Goal: Navigation & Orientation: Find specific page/section

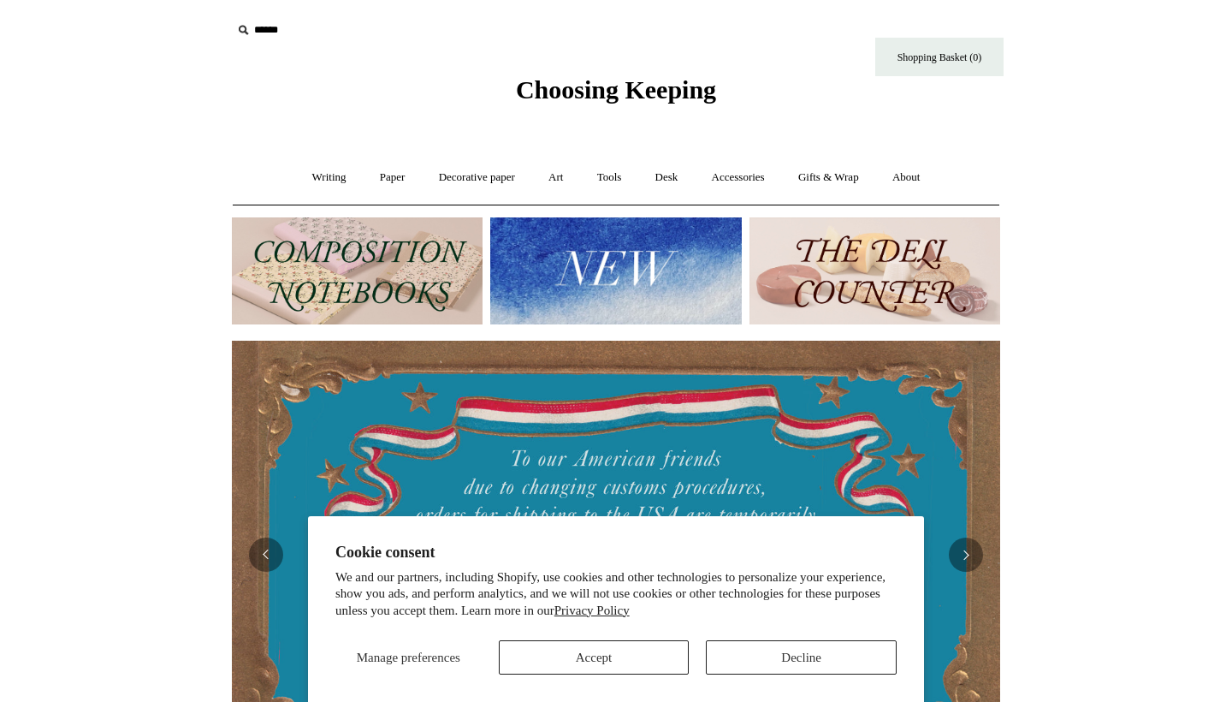
click at [596, 651] on button "Accept" at bounding box center [594, 657] width 191 height 34
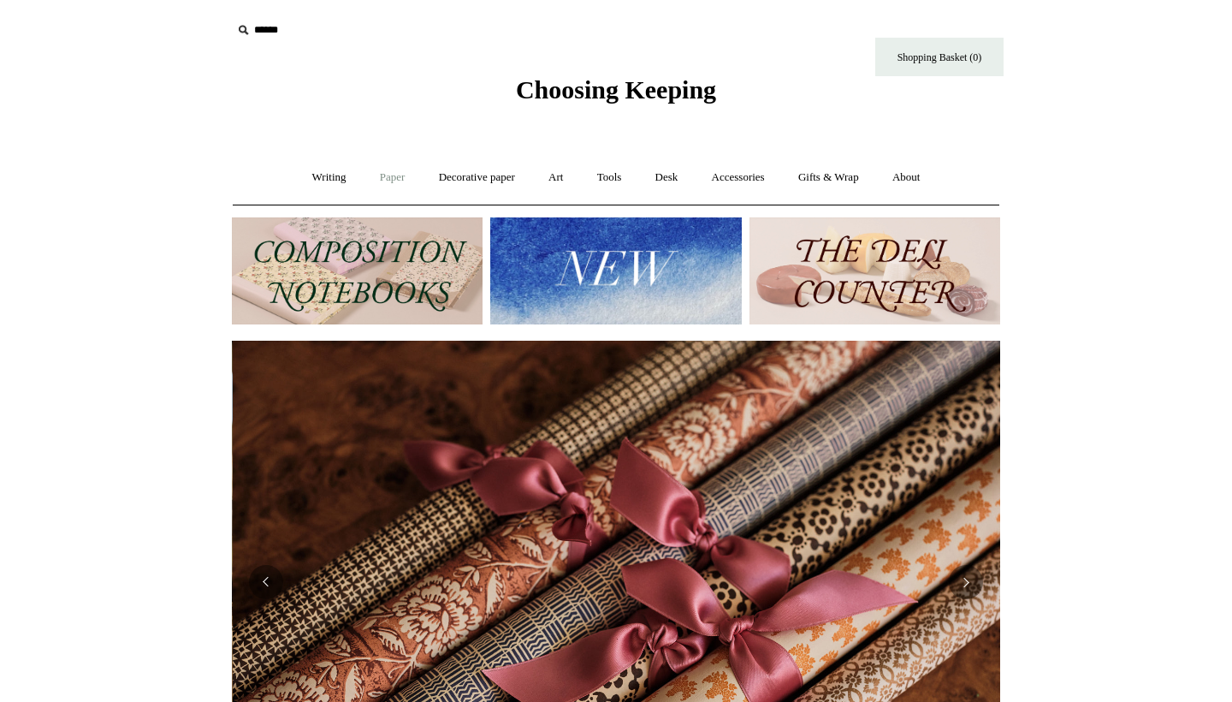
scroll to position [0, 1537]
click at [551, 180] on link "Art +" at bounding box center [555, 177] width 45 height 45
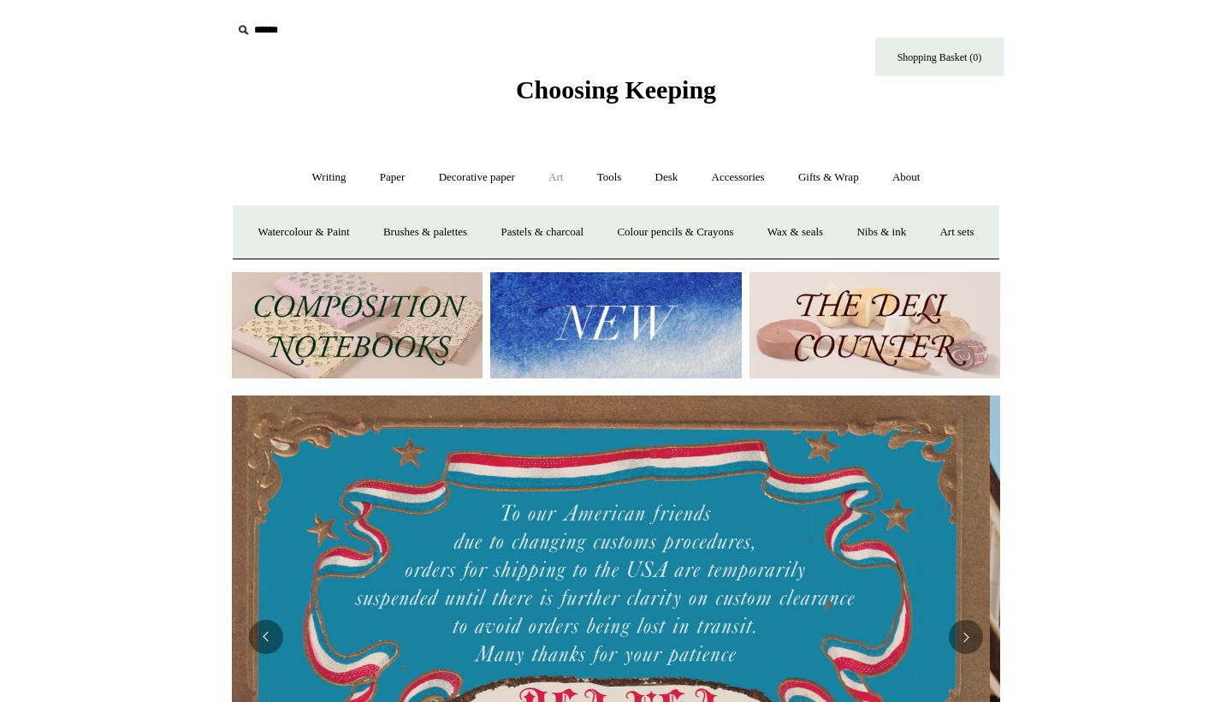
scroll to position [0, 0]
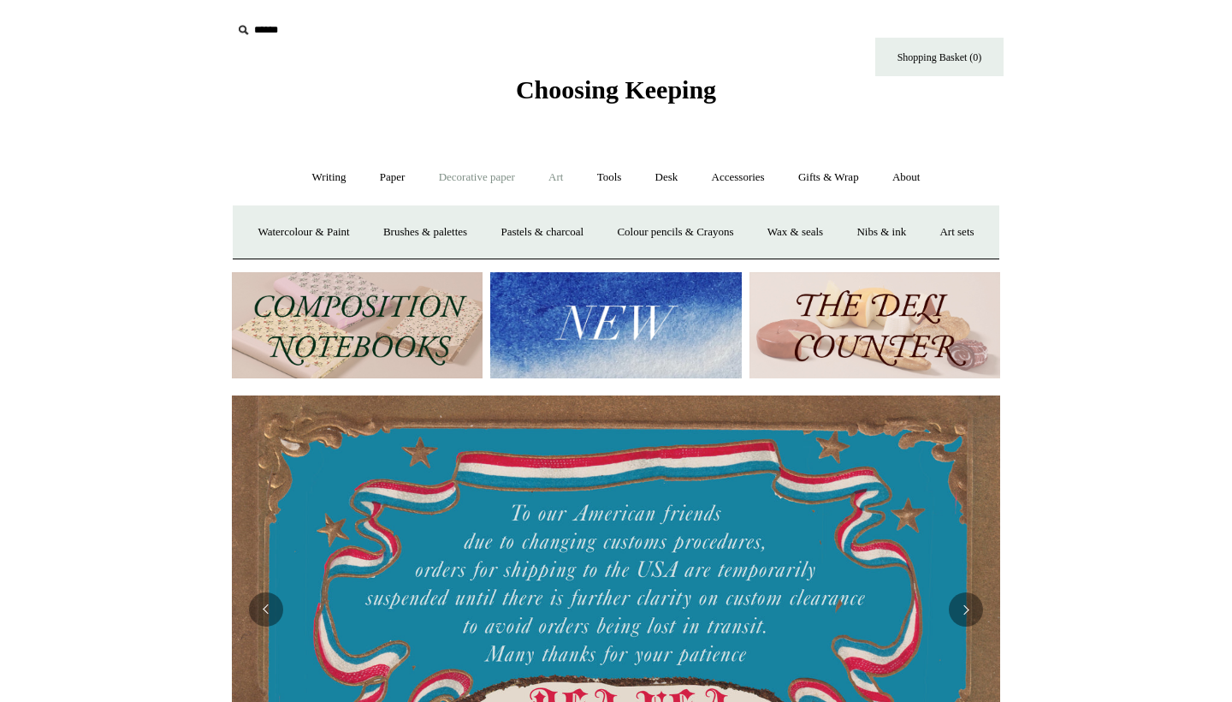
click at [499, 175] on link "Decorative paper +" at bounding box center [477, 177] width 107 height 45
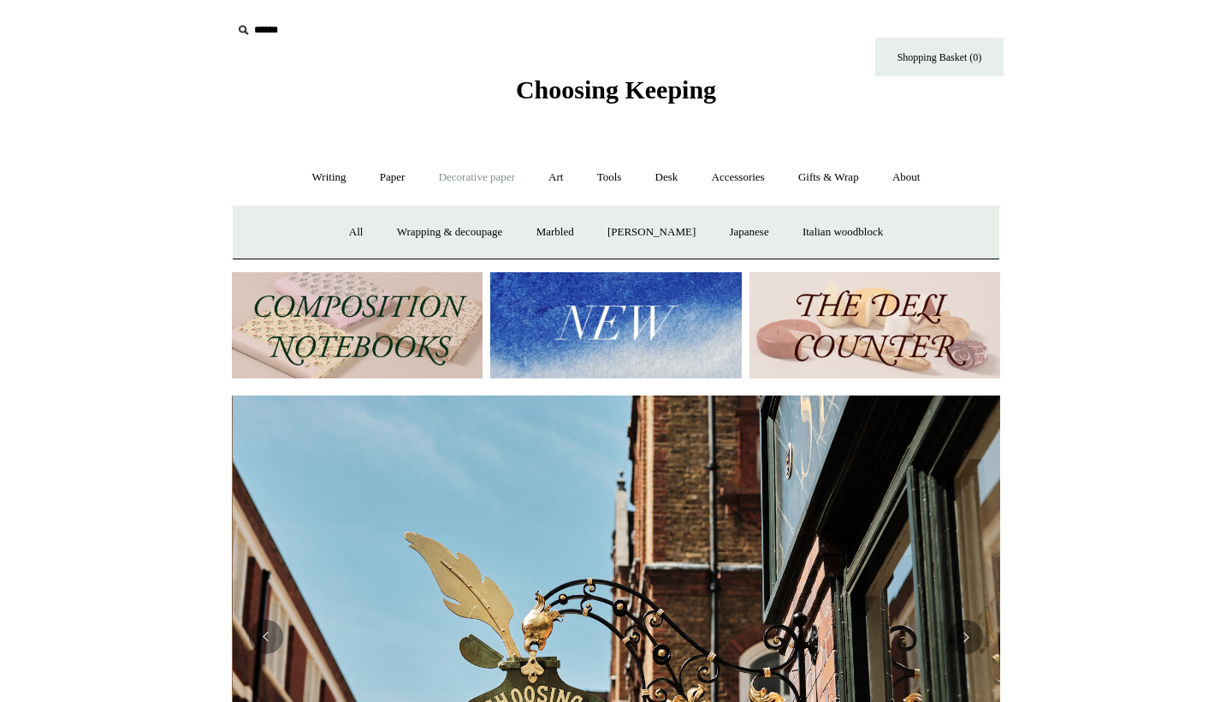
scroll to position [0, 769]
click at [389, 174] on link "Paper +" at bounding box center [393, 177] width 56 height 45
click at [761, 177] on link "Accessories +" at bounding box center [739, 177] width 84 height 45
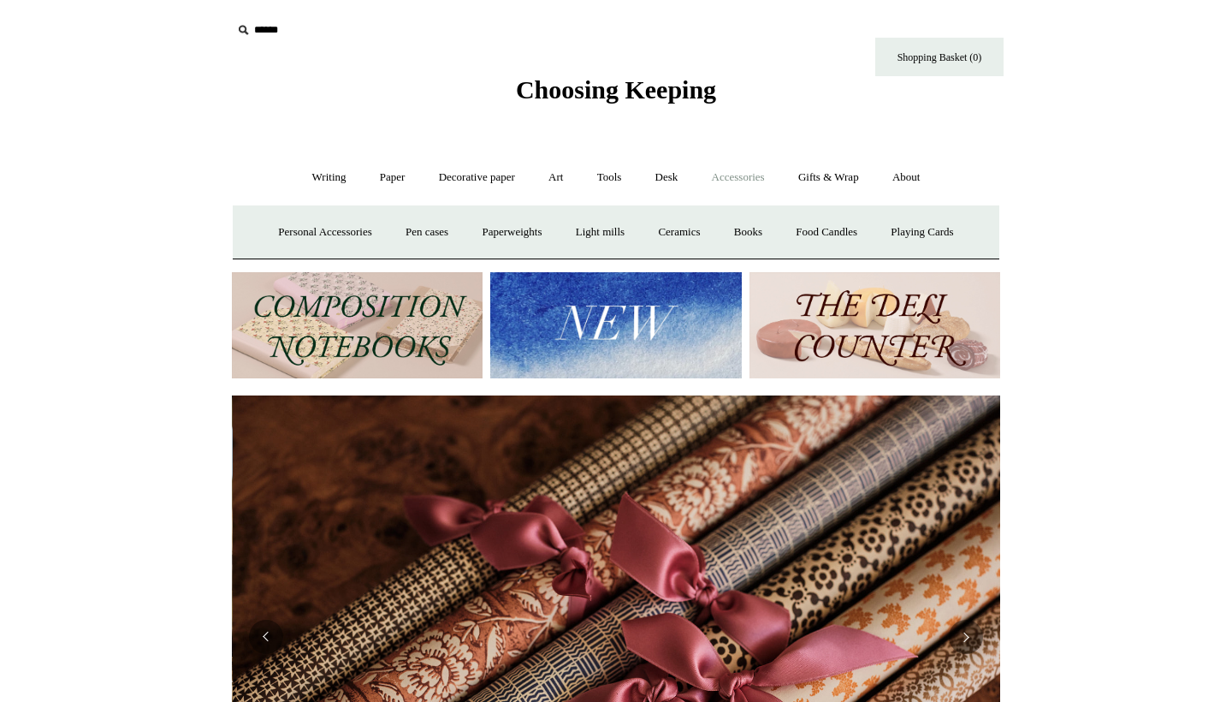
scroll to position [0, 1537]
click at [669, 177] on link "Desk +" at bounding box center [667, 177] width 54 height 45
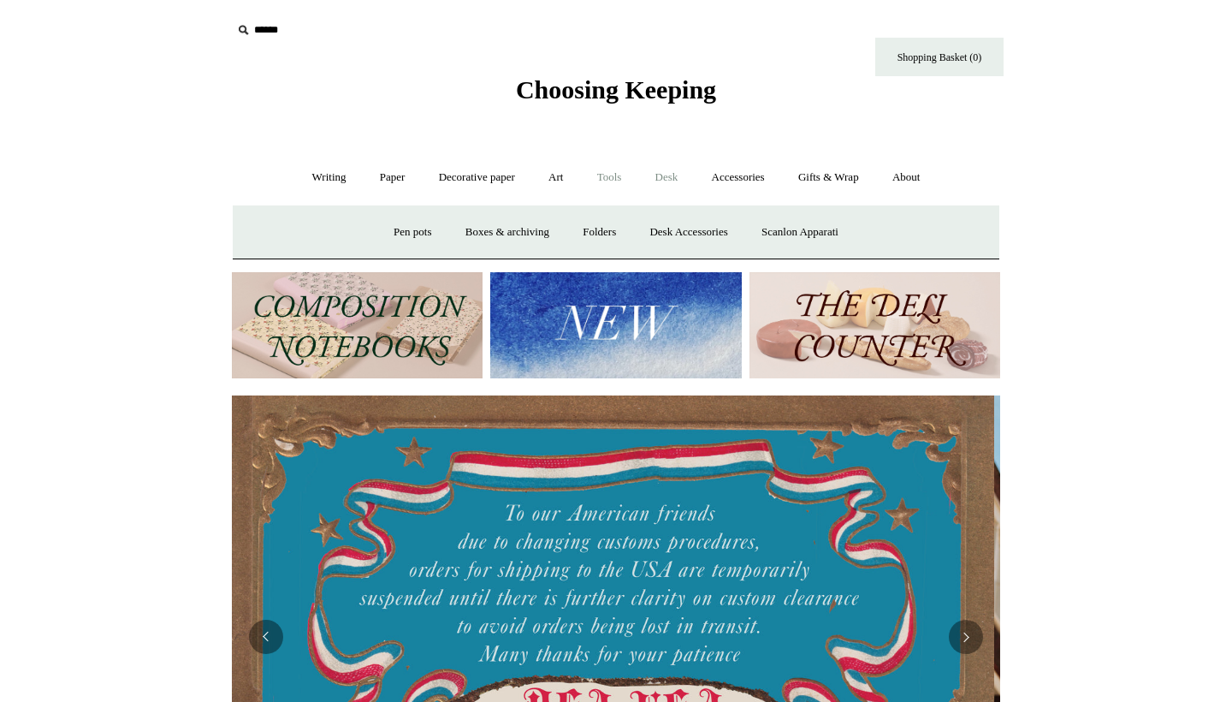
scroll to position [0, 0]
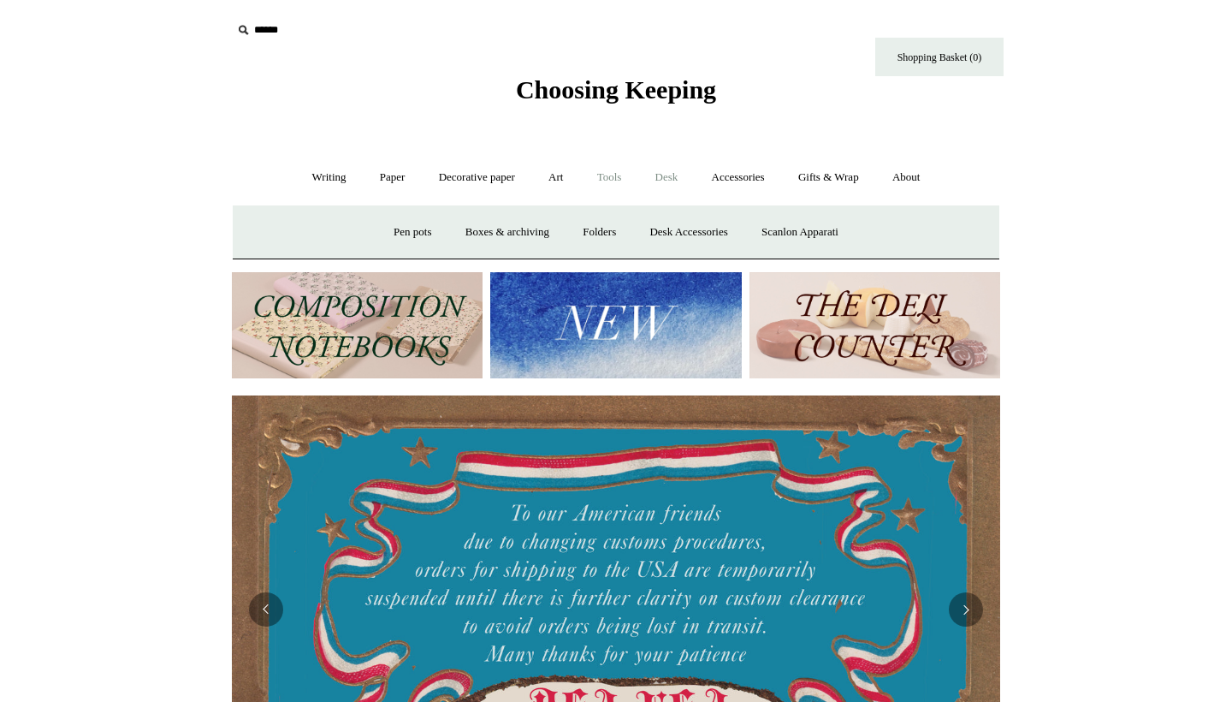
click at [608, 179] on link "Tools +" at bounding box center [610, 177] width 56 height 45
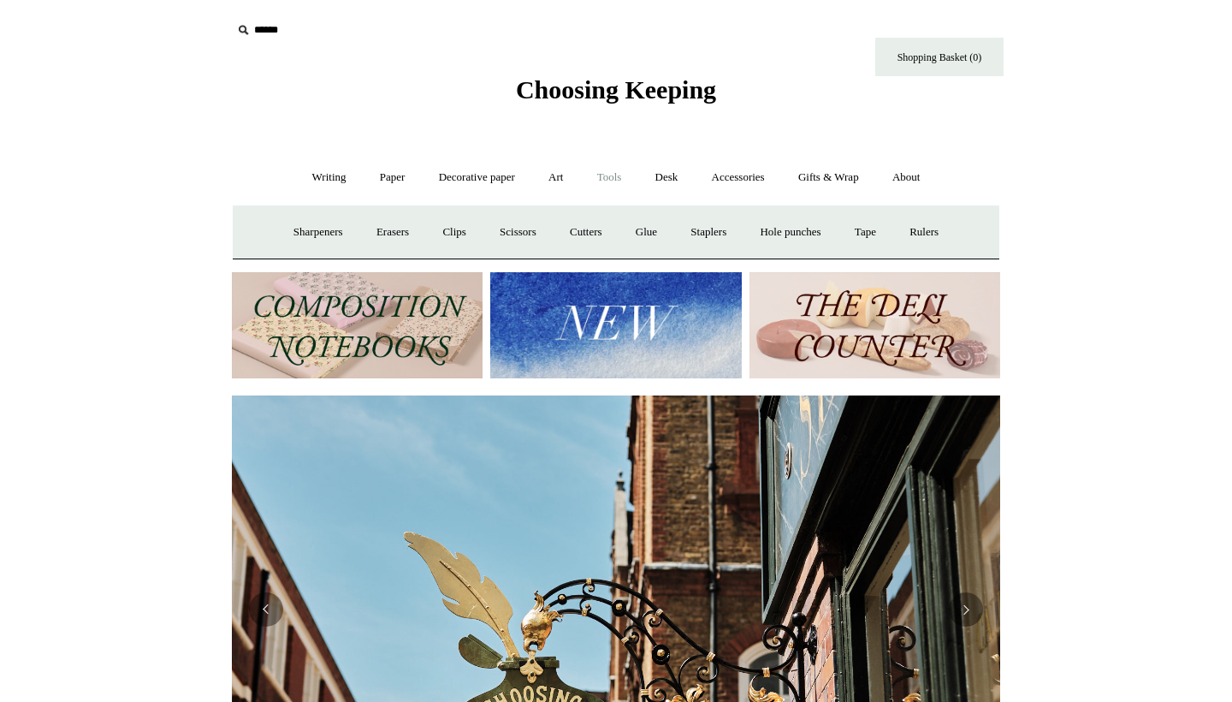
scroll to position [0, 769]
click at [558, 180] on link "Art +" at bounding box center [555, 177] width 45 height 45
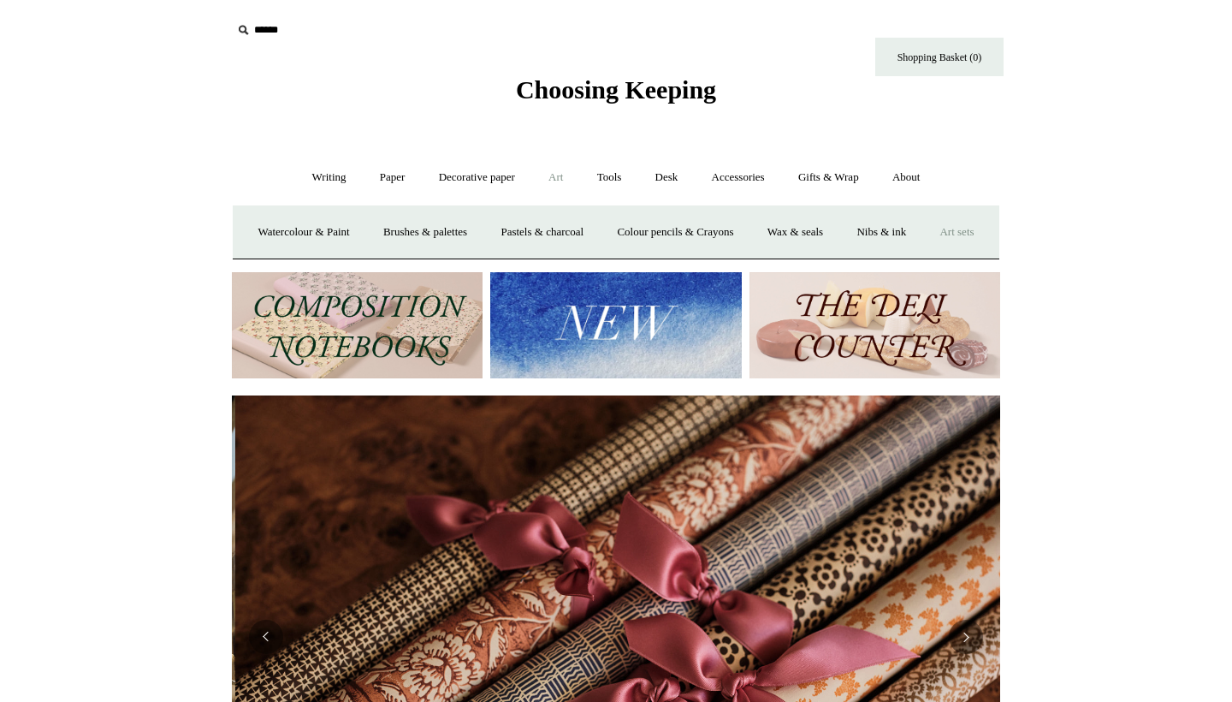
scroll to position [0, 1537]
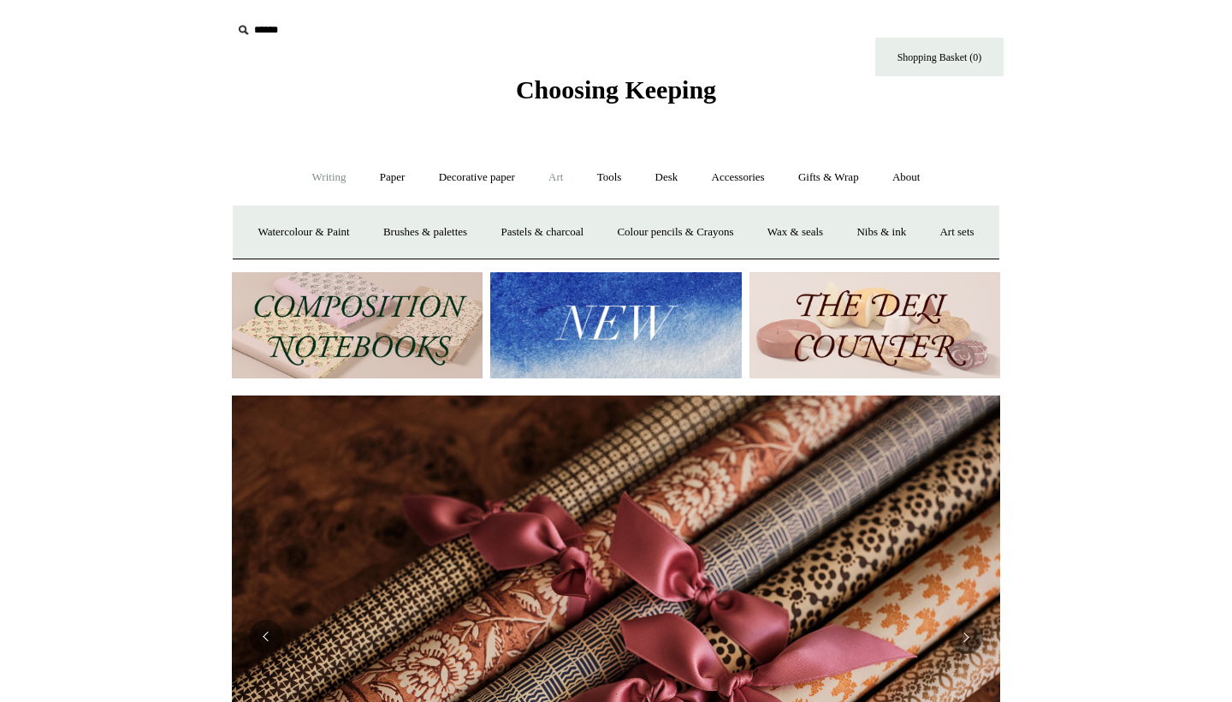
click at [322, 169] on link "Writing +" at bounding box center [329, 177] width 65 height 45
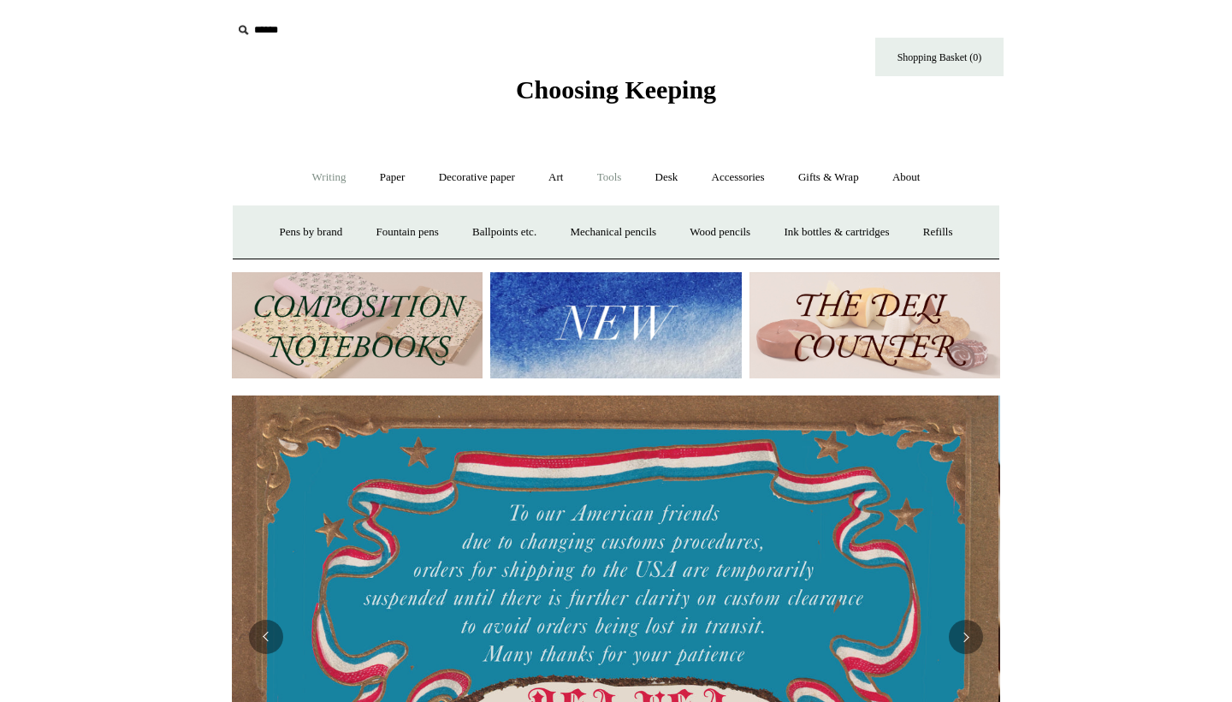
scroll to position [0, 0]
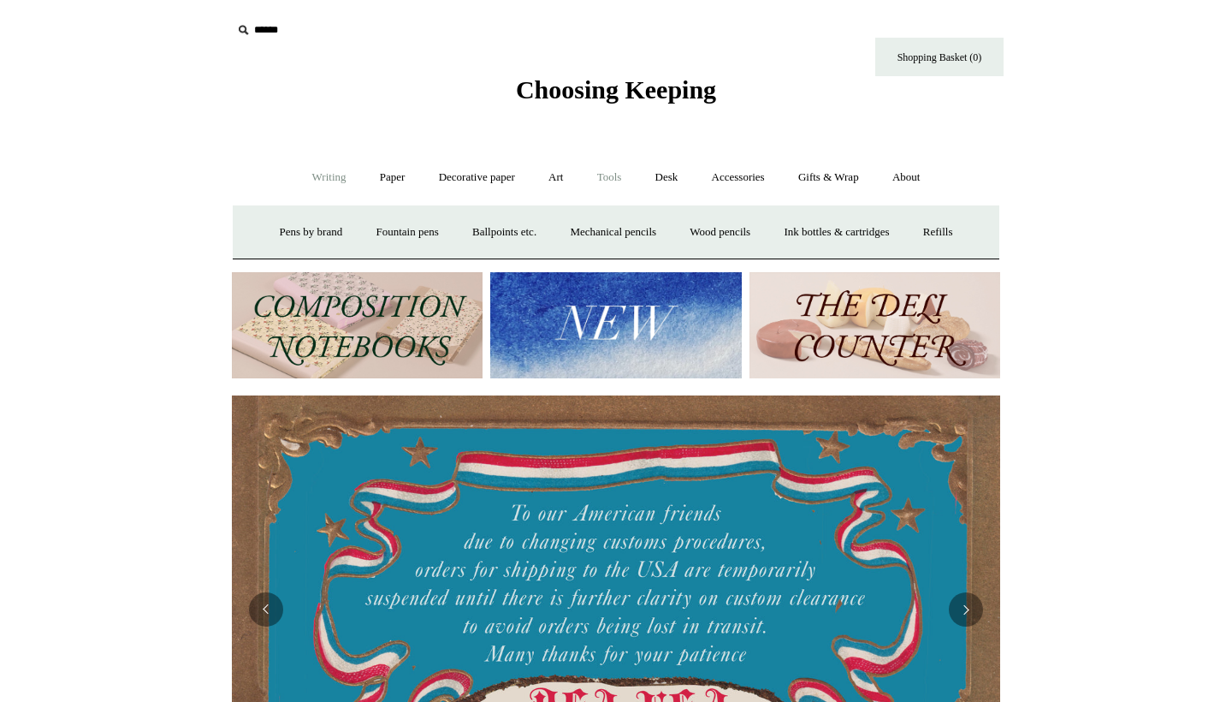
click at [602, 177] on link "Tools +" at bounding box center [610, 177] width 56 height 45
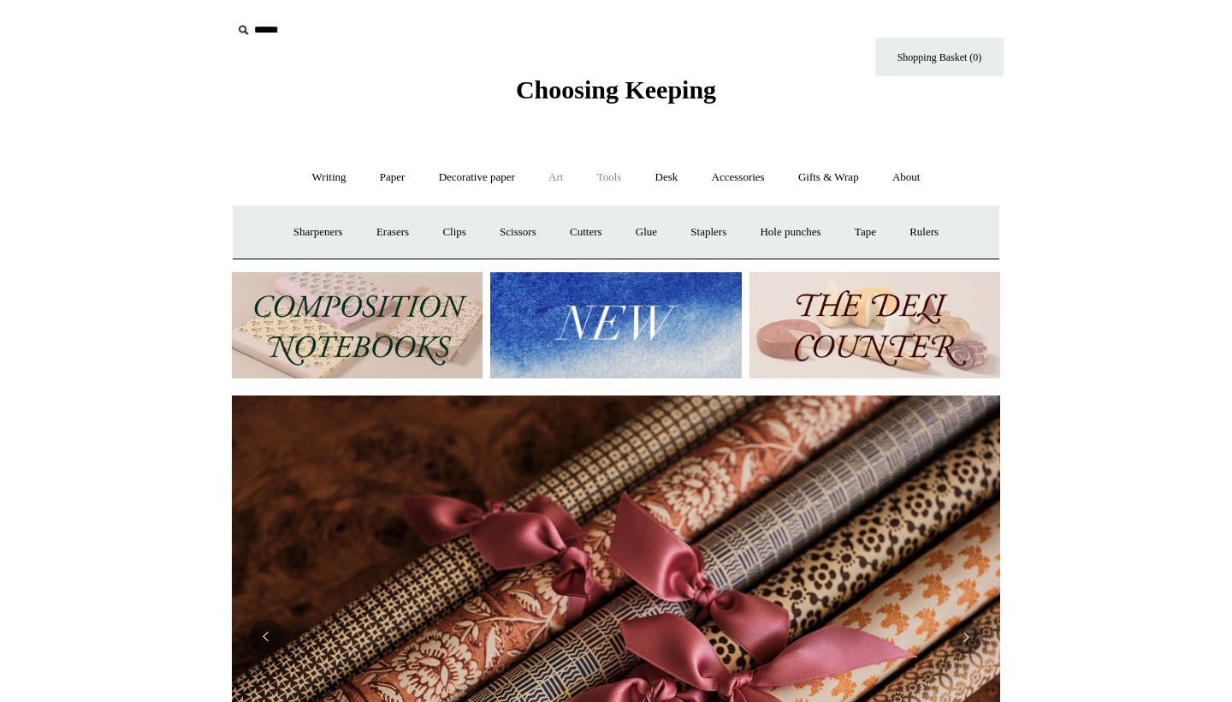
scroll to position [0, 1537]
click at [548, 176] on link "Art +" at bounding box center [555, 177] width 45 height 45
click at [924, 255] on link "Art sets" at bounding box center [956, 232] width 65 height 45
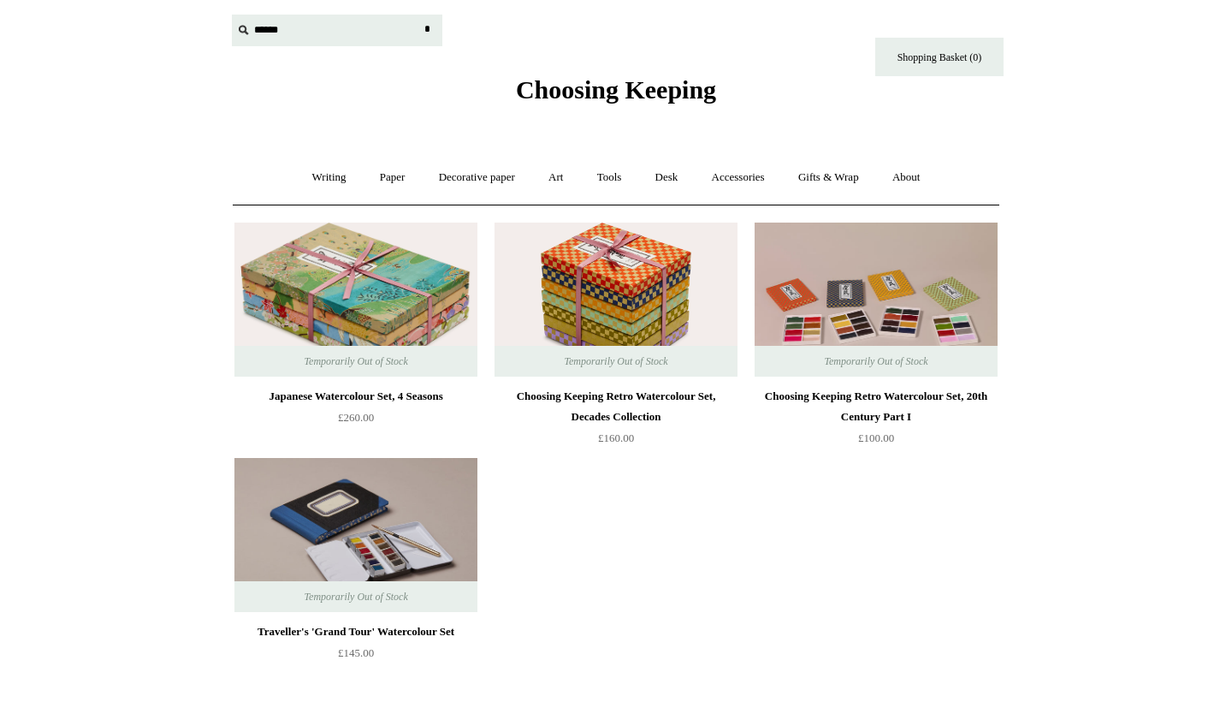
click at [266, 30] on input "text" at bounding box center [337, 31] width 211 height 32
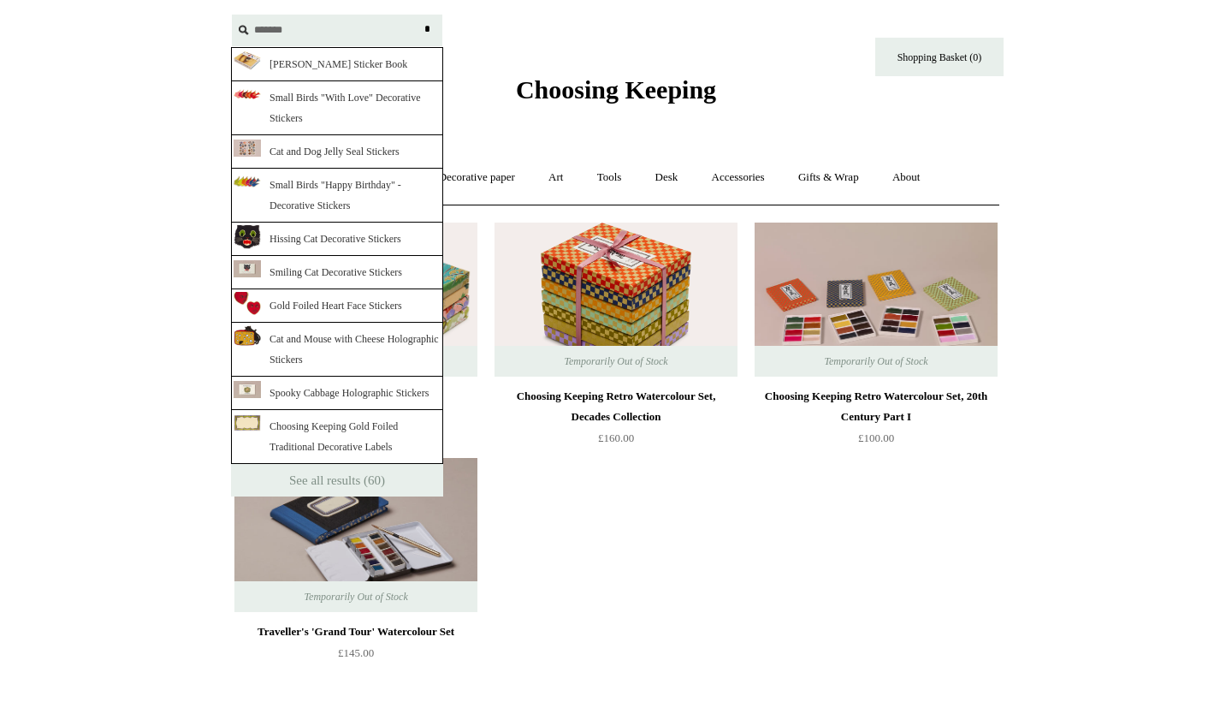
type input "*******"
click at [427, 29] on input "*" at bounding box center [426, 30] width 17 height 30
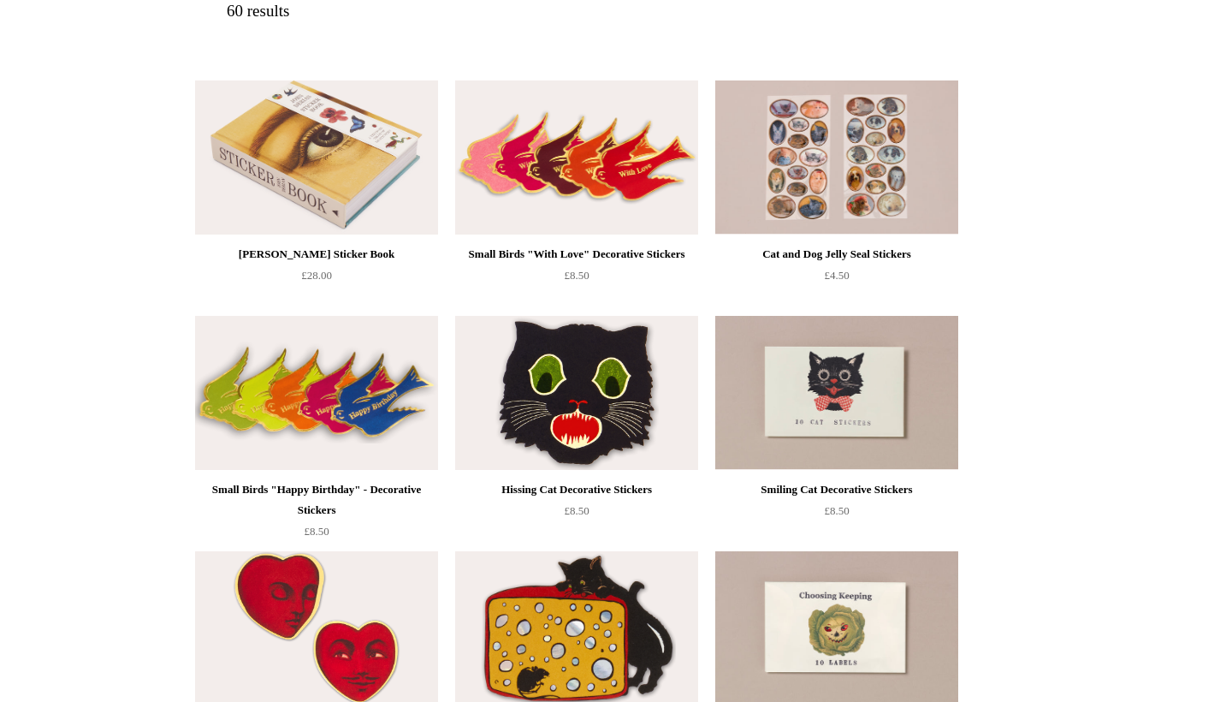
scroll to position [279, 0]
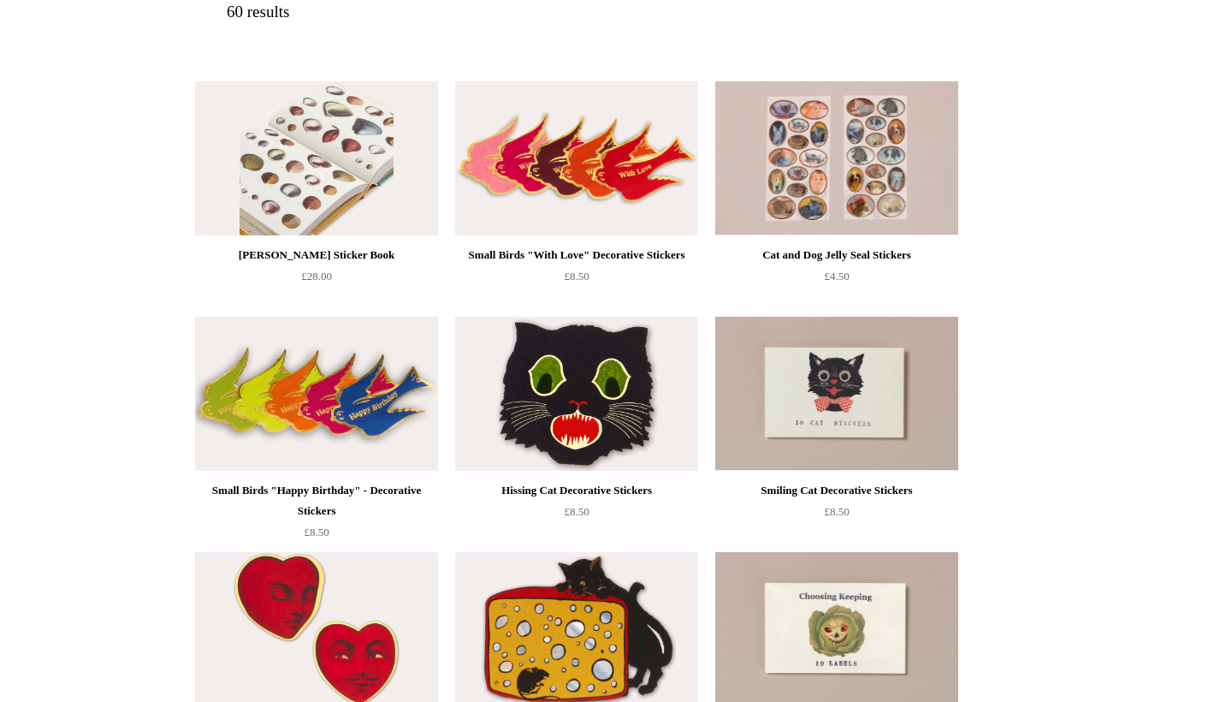
click at [312, 140] on img at bounding box center [316, 158] width 243 height 154
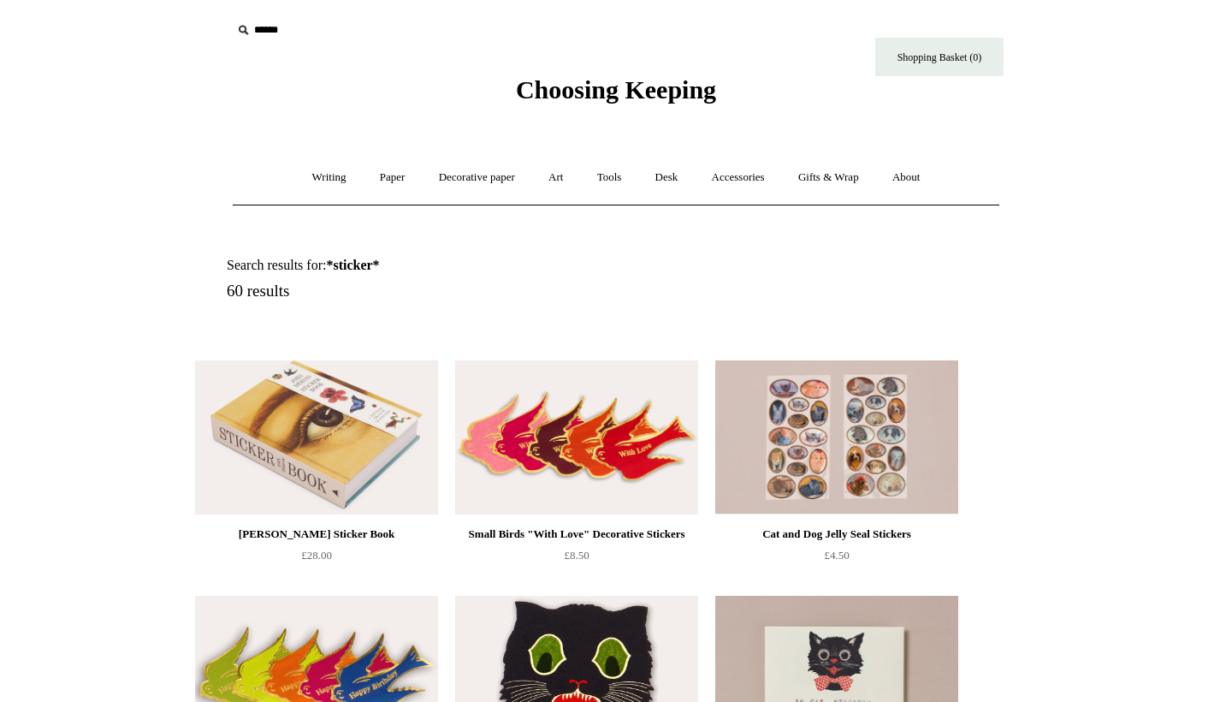
scroll to position [0, 0]
click at [494, 181] on link "Decorative paper +" at bounding box center [477, 177] width 107 height 45
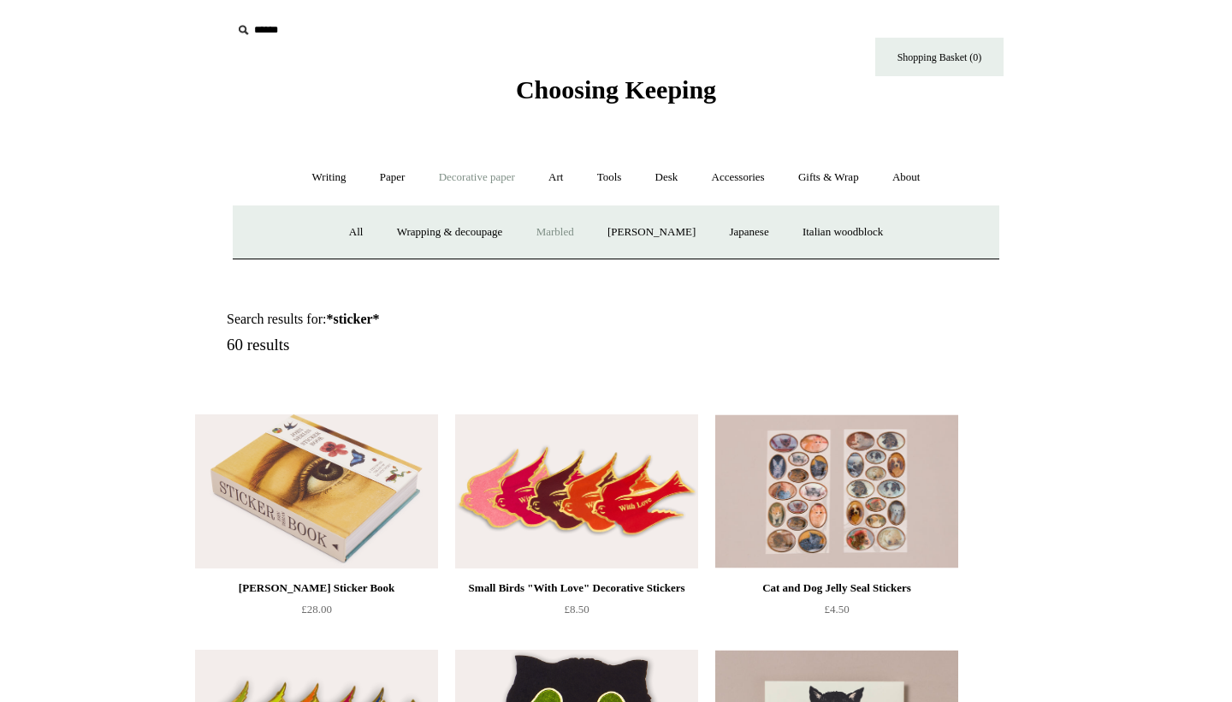
click at [555, 228] on link "Marbled" at bounding box center [555, 232] width 68 height 45
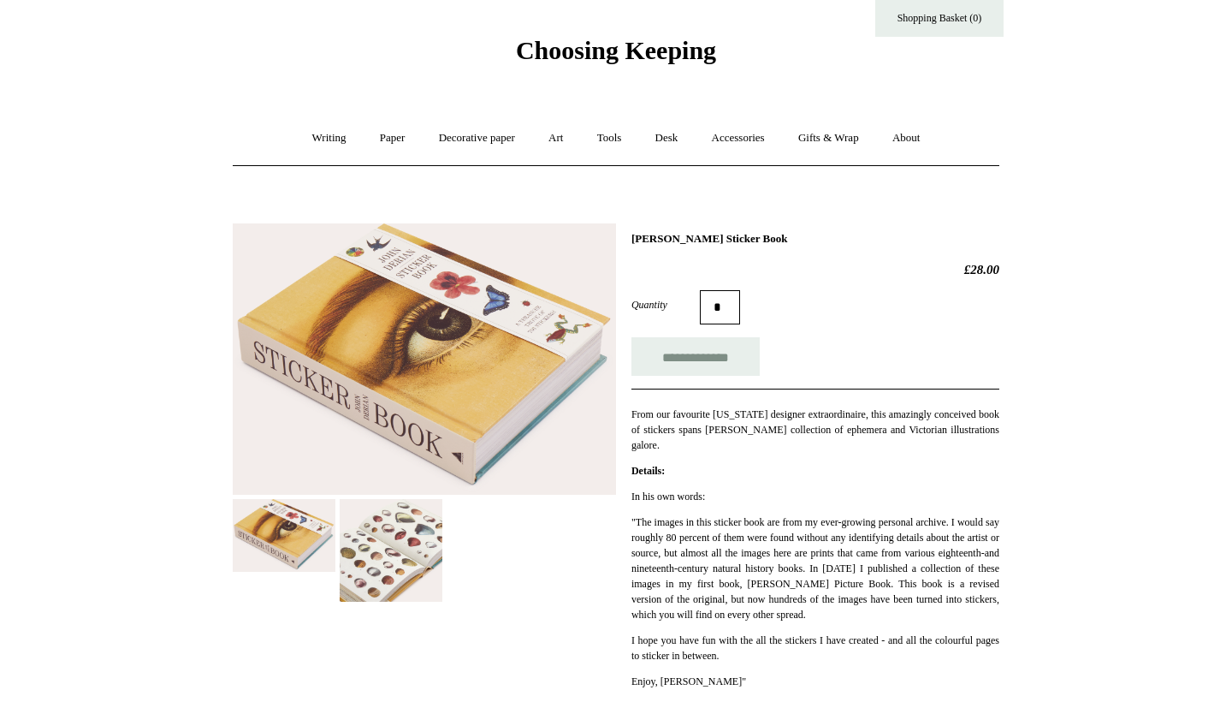
scroll to position [68, 0]
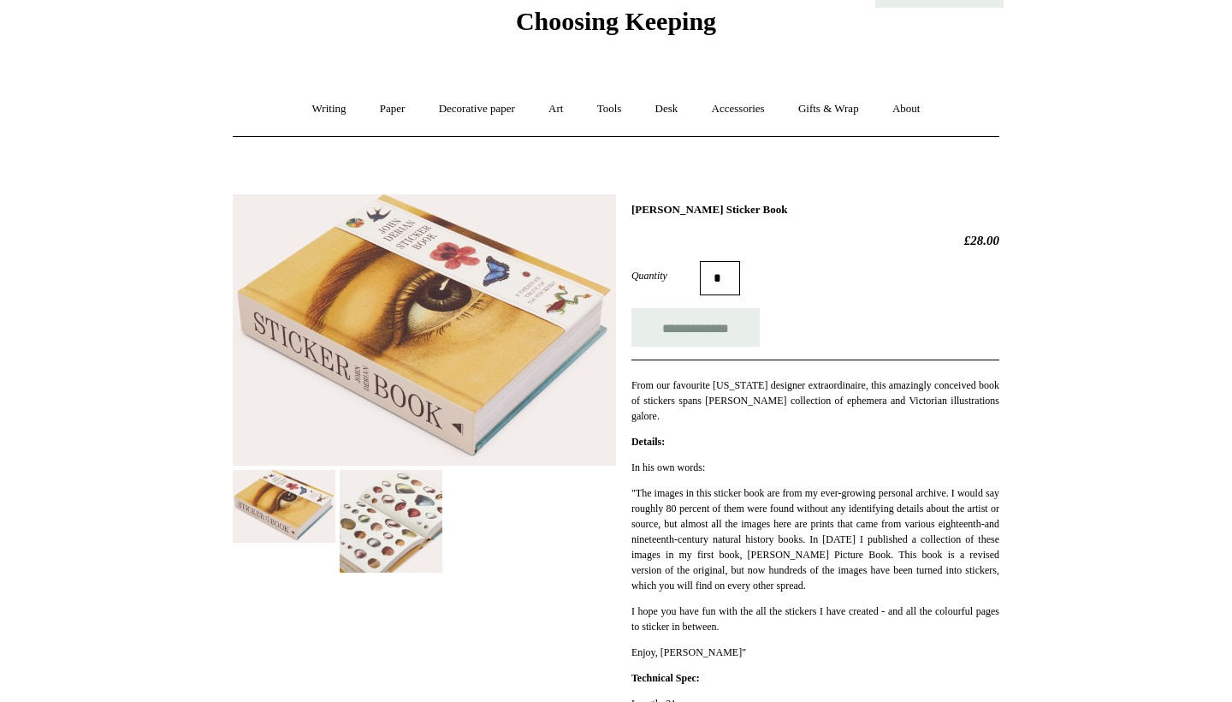
click at [415, 524] on img at bounding box center [391, 521] width 103 height 103
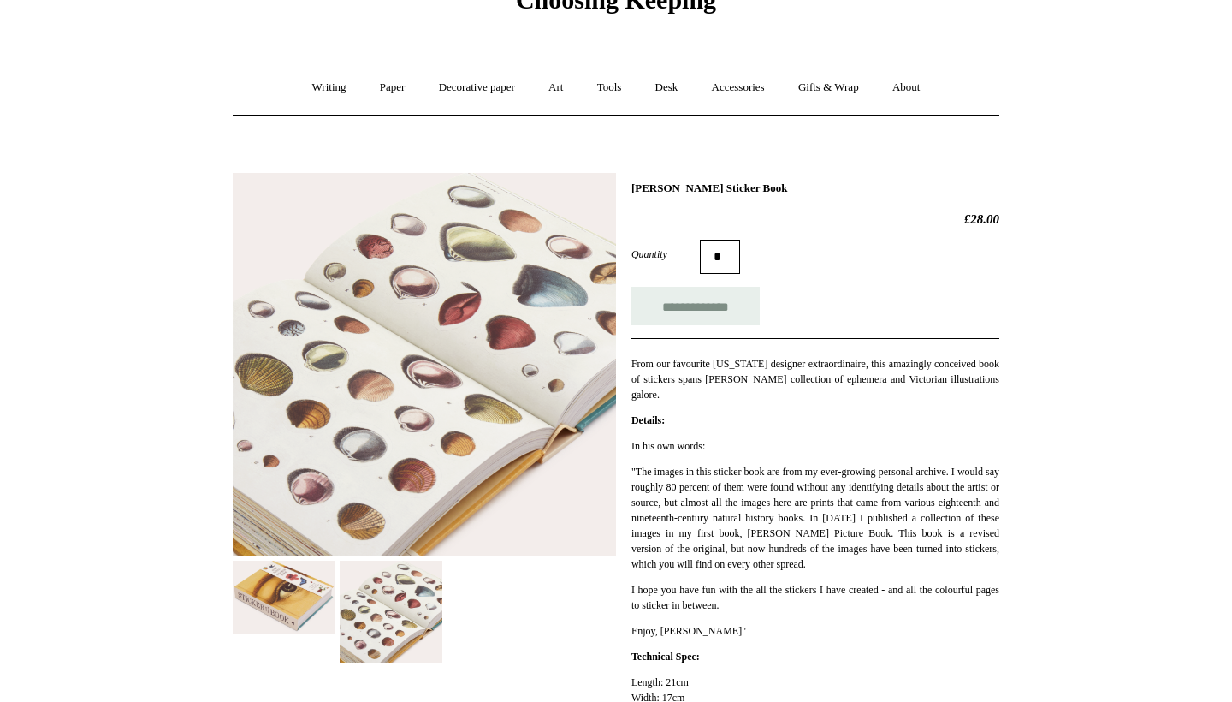
scroll to position [91, 0]
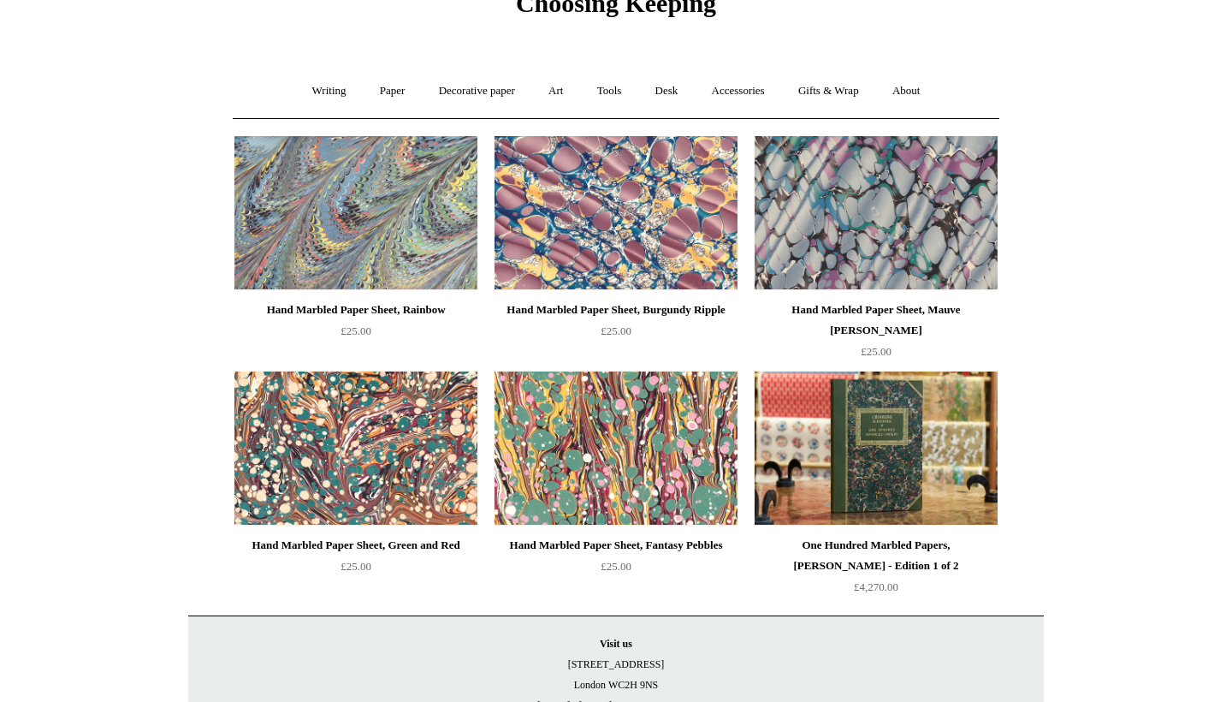
scroll to position [76, 0]
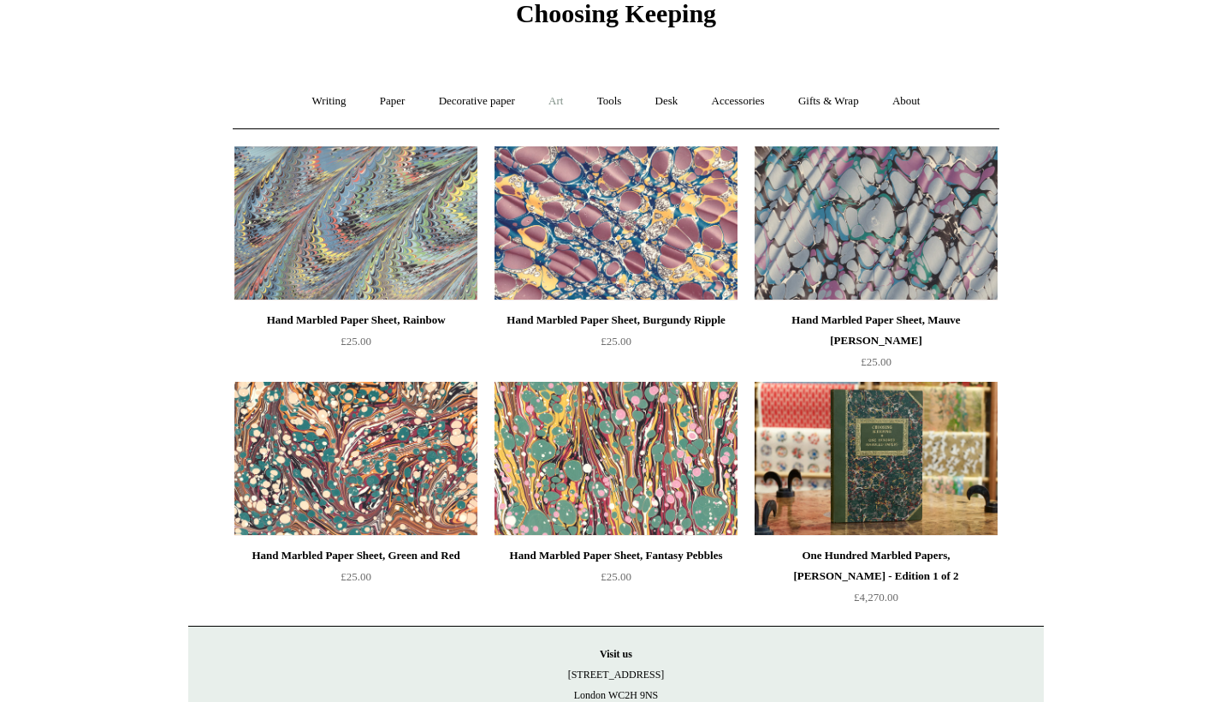
click at [549, 108] on link "Art +" at bounding box center [555, 101] width 45 height 45
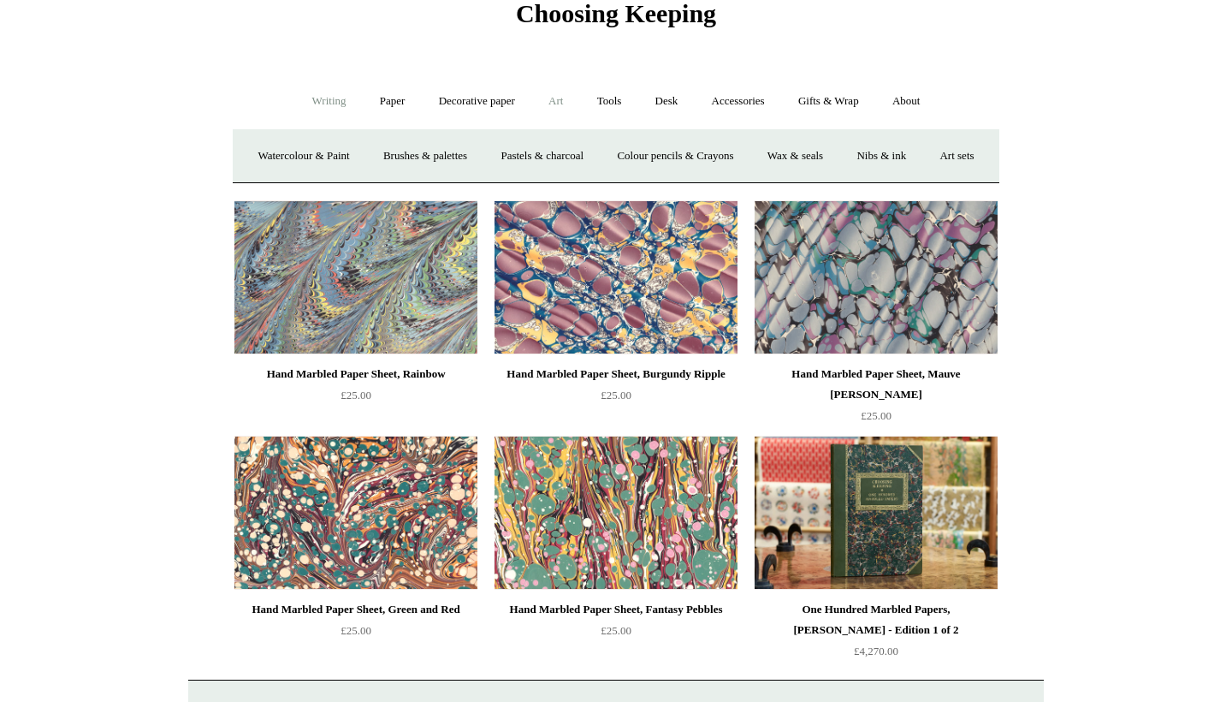
click at [324, 103] on link "Writing +" at bounding box center [329, 101] width 65 height 45
click at [386, 98] on link "Paper +" at bounding box center [393, 101] width 56 height 45
click at [844, 157] on link "Writing paper and envelopes +" at bounding box center [816, 156] width 158 height 45
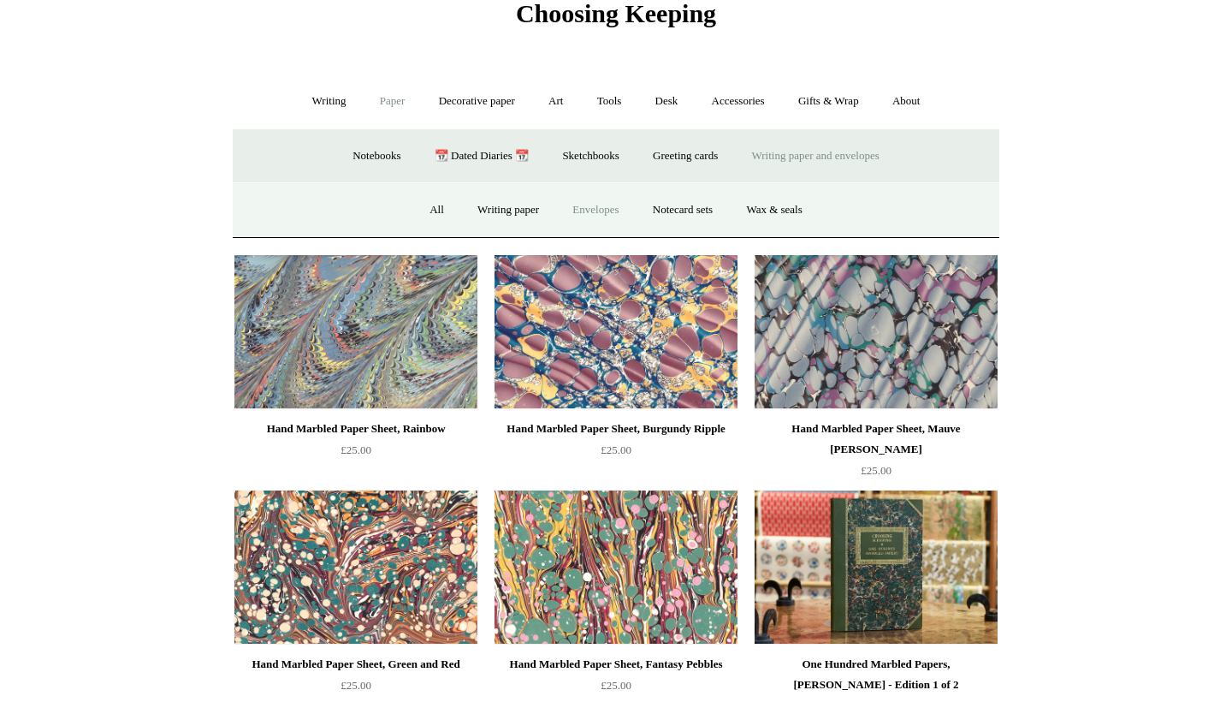
click at [614, 207] on link "Envelopes" at bounding box center [595, 209] width 77 height 45
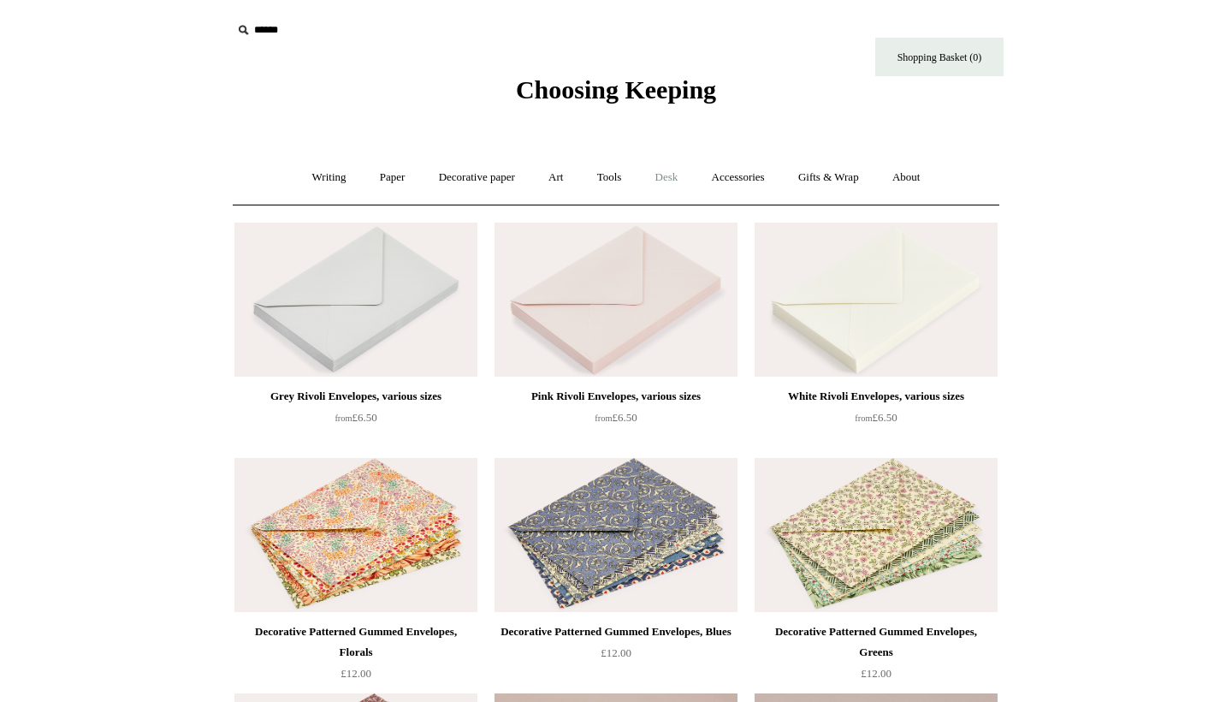
click at [671, 175] on link "Desk +" at bounding box center [667, 177] width 54 height 45
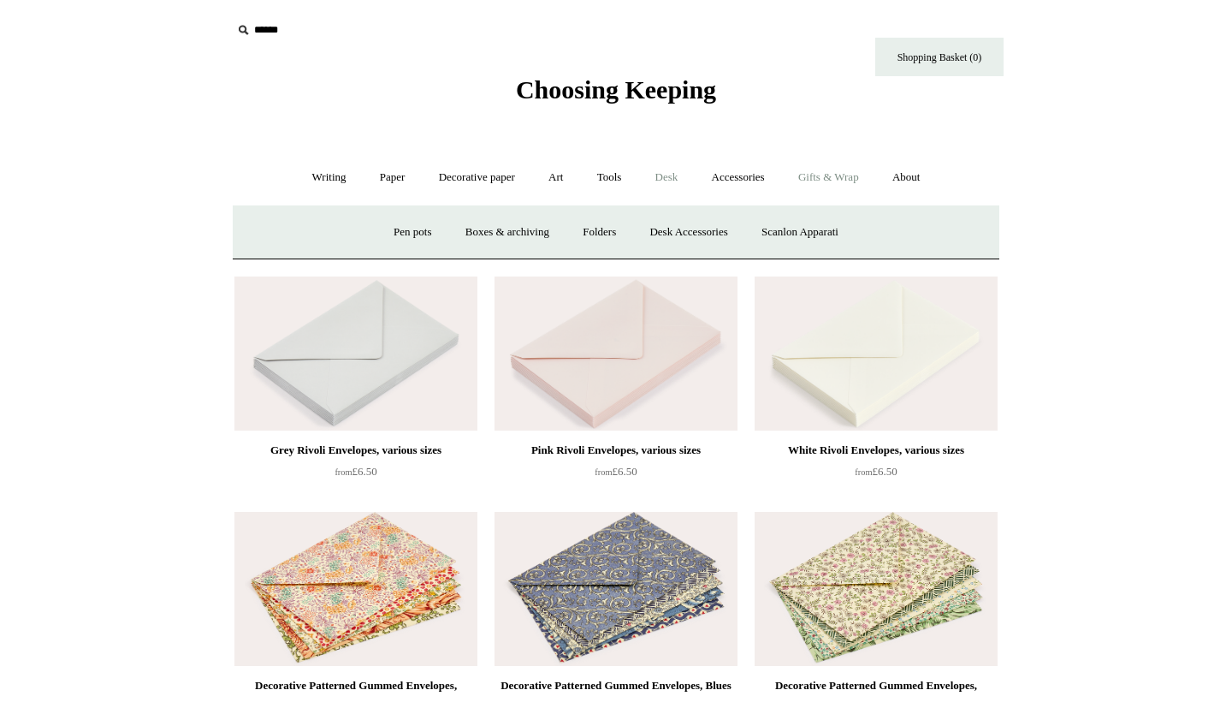
click at [819, 180] on link "Gifts & Wrap +" at bounding box center [829, 177] width 92 height 45
click at [802, 234] on link "Stickers" at bounding box center [795, 232] width 67 height 45
